Goal: Task Accomplishment & Management: Manage account settings

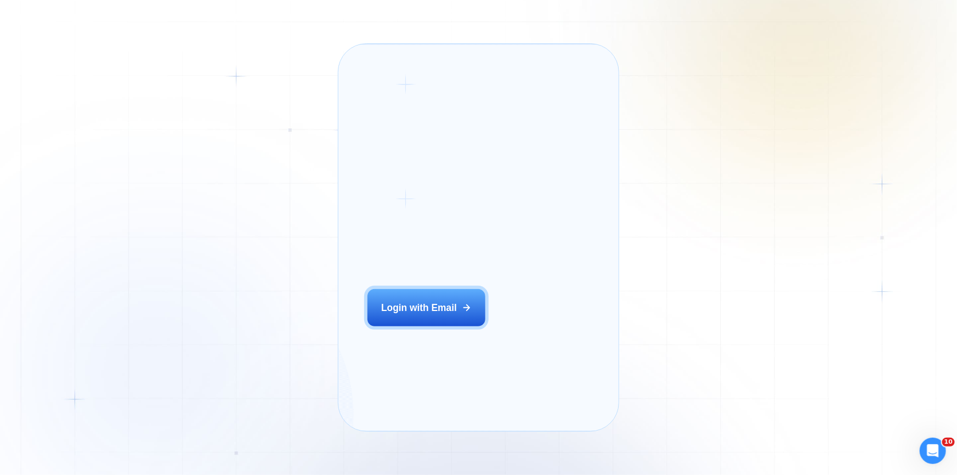
drag, startPoint x: 422, startPoint y: 346, endPoint x: 417, endPoint y: 326, distance: 20.9
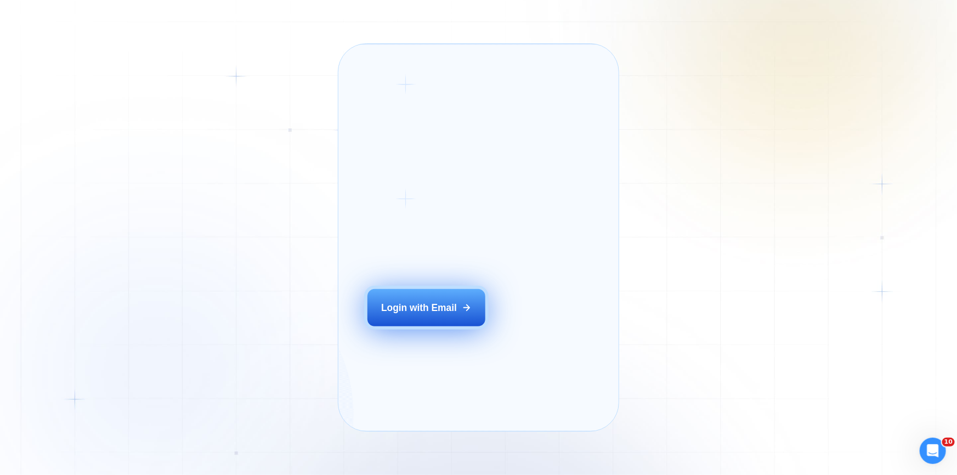
click at [422, 345] on div "Login ‍ Welcome to GigRadar. AI Business Manager for Agencies Login with Email" at bounding box center [441, 237] width 178 height 359
click at [417, 314] on div "Login with Email" at bounding box center [419, 307] width 76 height 13
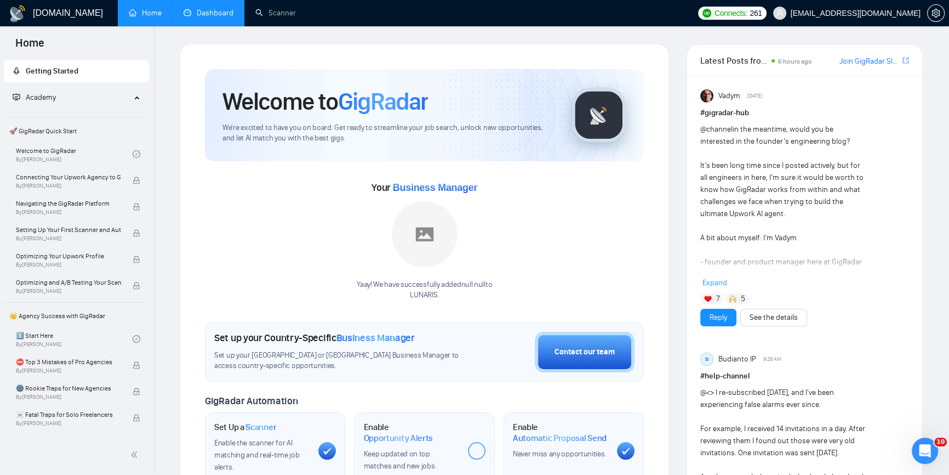
click at [215, 17] on link "Dashboard" at bounding box center [209, 12] width 50 height 9
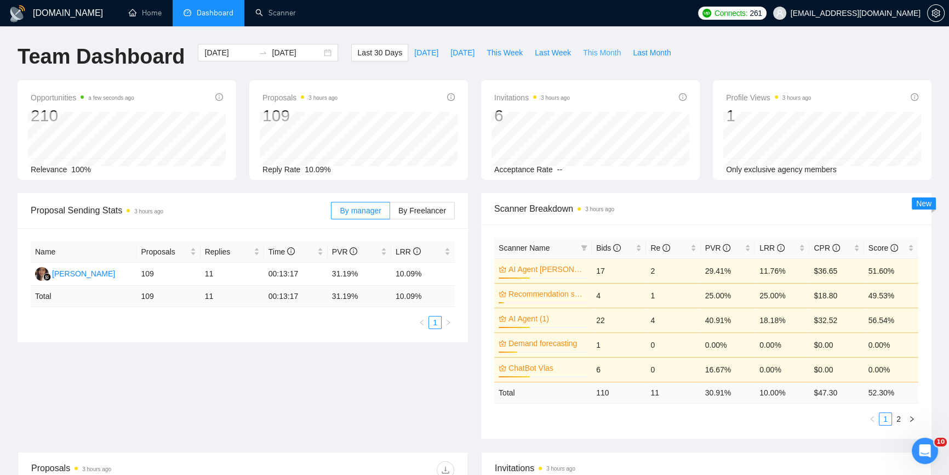
click at [597, 49] on span "This Month" at bounding box center [602, 53] width 38 height 12
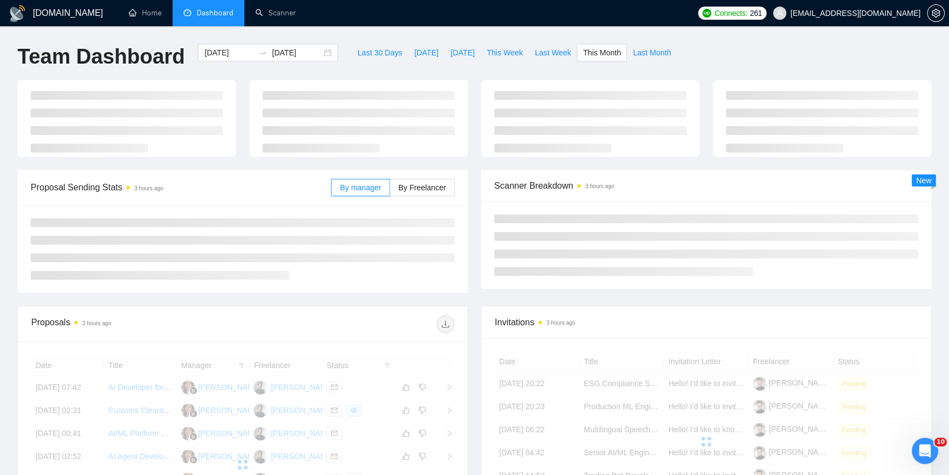
type input "2025-10-01"
type input "2025-10-31"
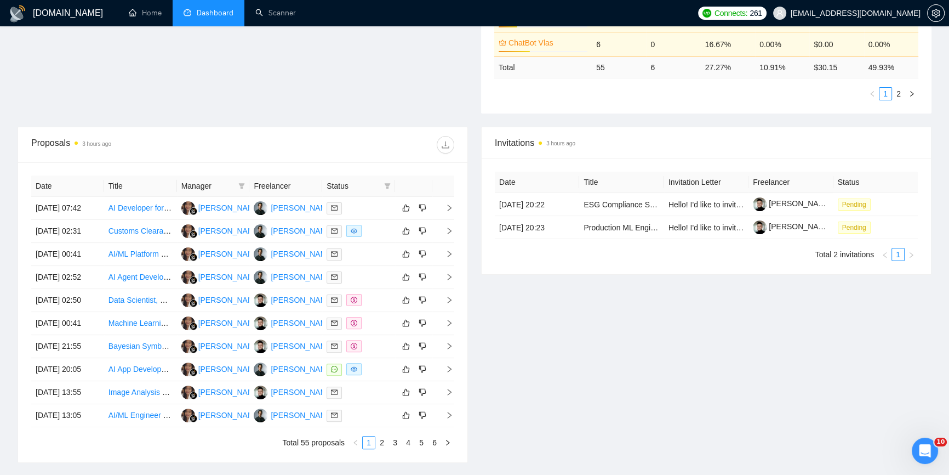
scroll to position [349, 0]
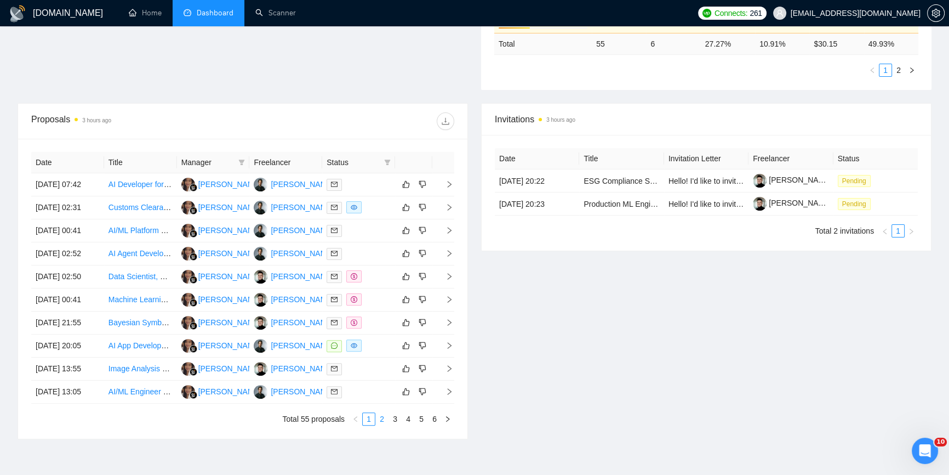
click at [385, 422] on link "2" at bounding box center [382, 419] width 12 height 12
click at [370, 412] on li "1" at bounding box center [368, 418] width 13 height 13
